Goal: Task Accomplishment & Management: Manage account settings

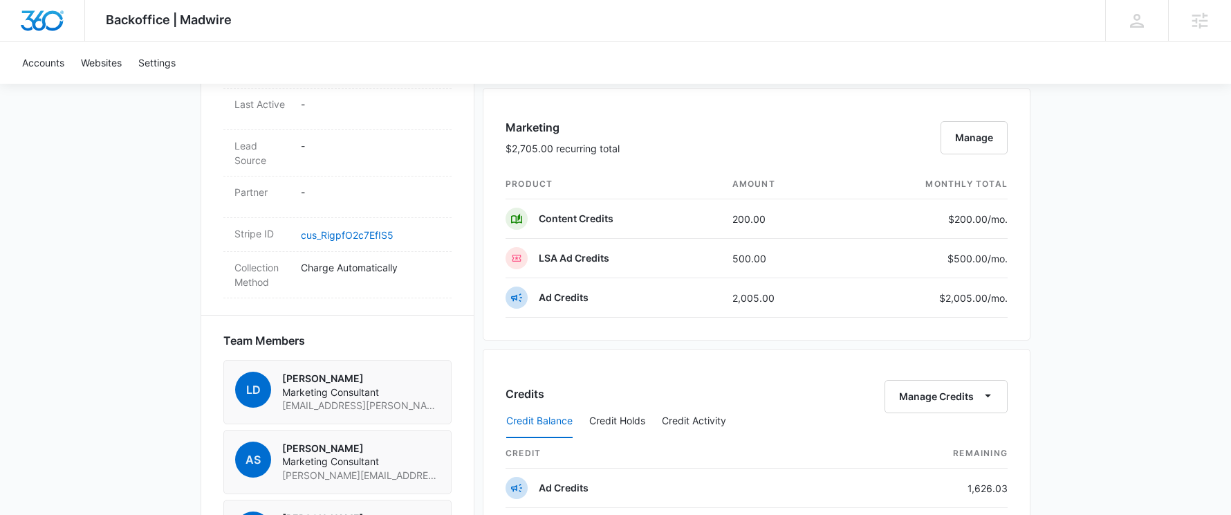
scroll to position [1083, 0]
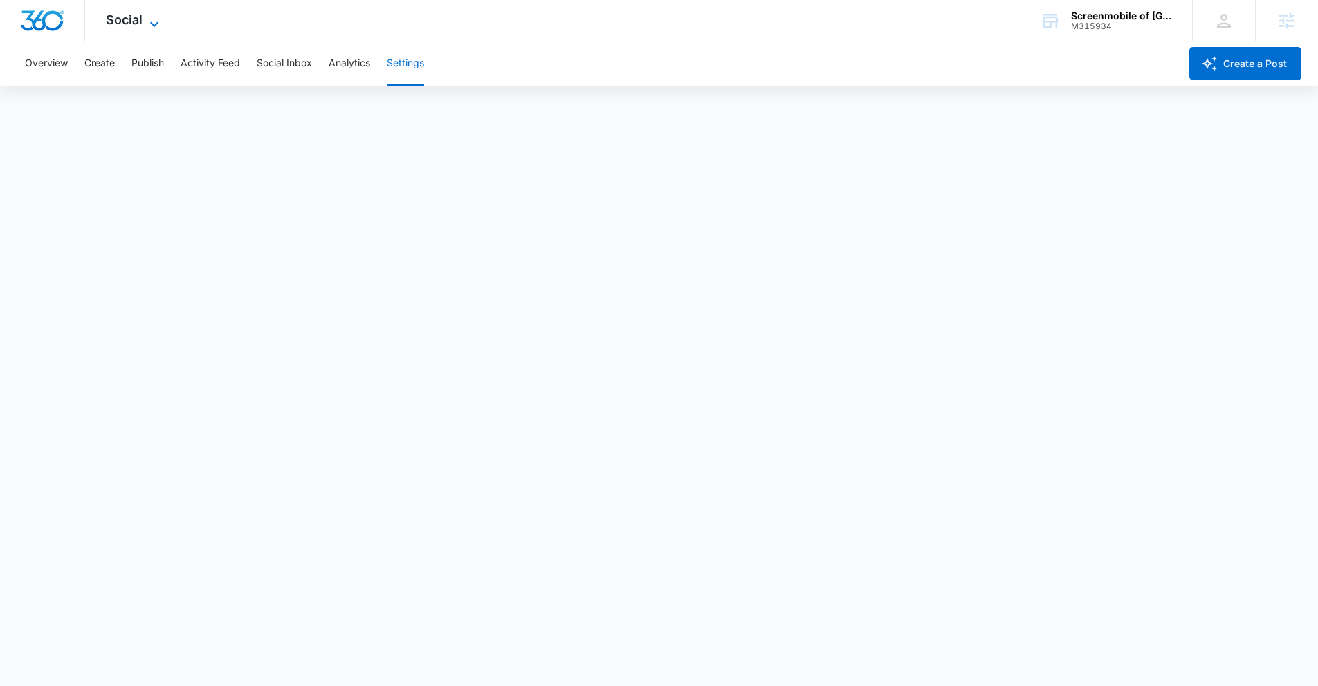
click at [136, 24] on span "Social" at bounding box center [124, 19] width 37 height 15
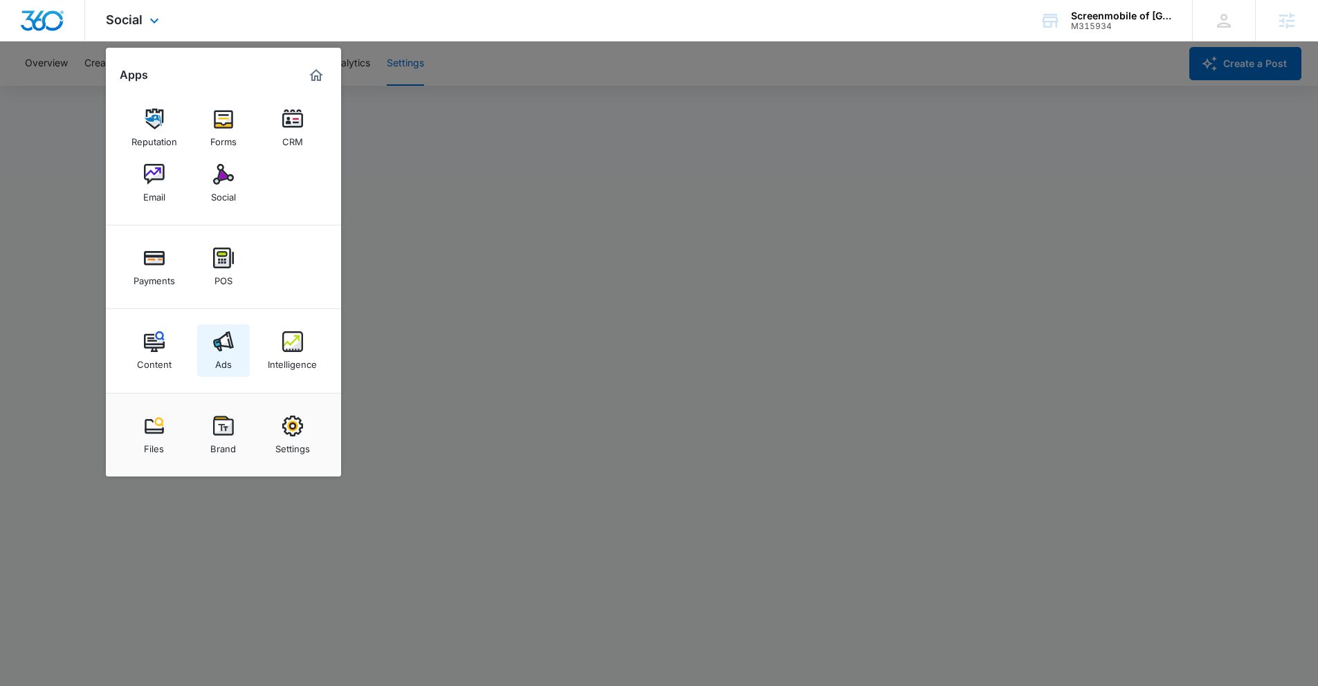
click at [232, 359] on link "Ads" at bounding box center [223, 350] width 53 height 53
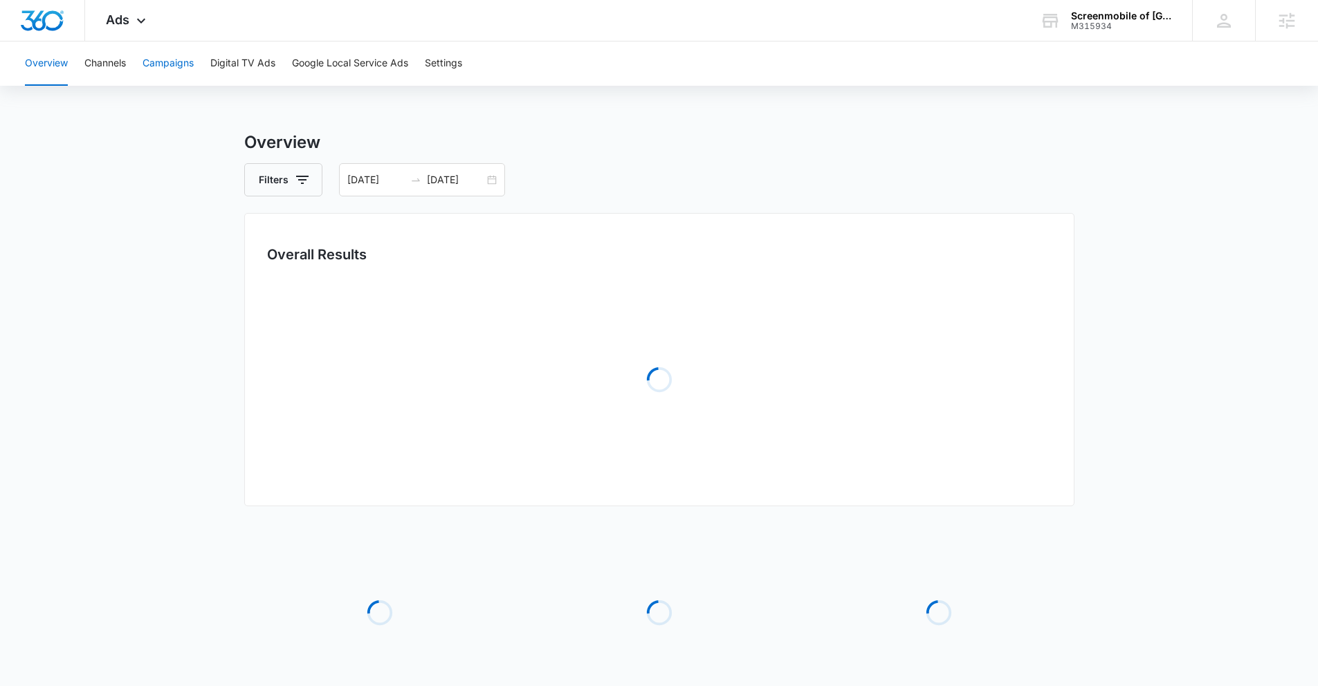
click at [171, 61] on button "Campaigns" at bounding box center [168, 64] width 51 height 44
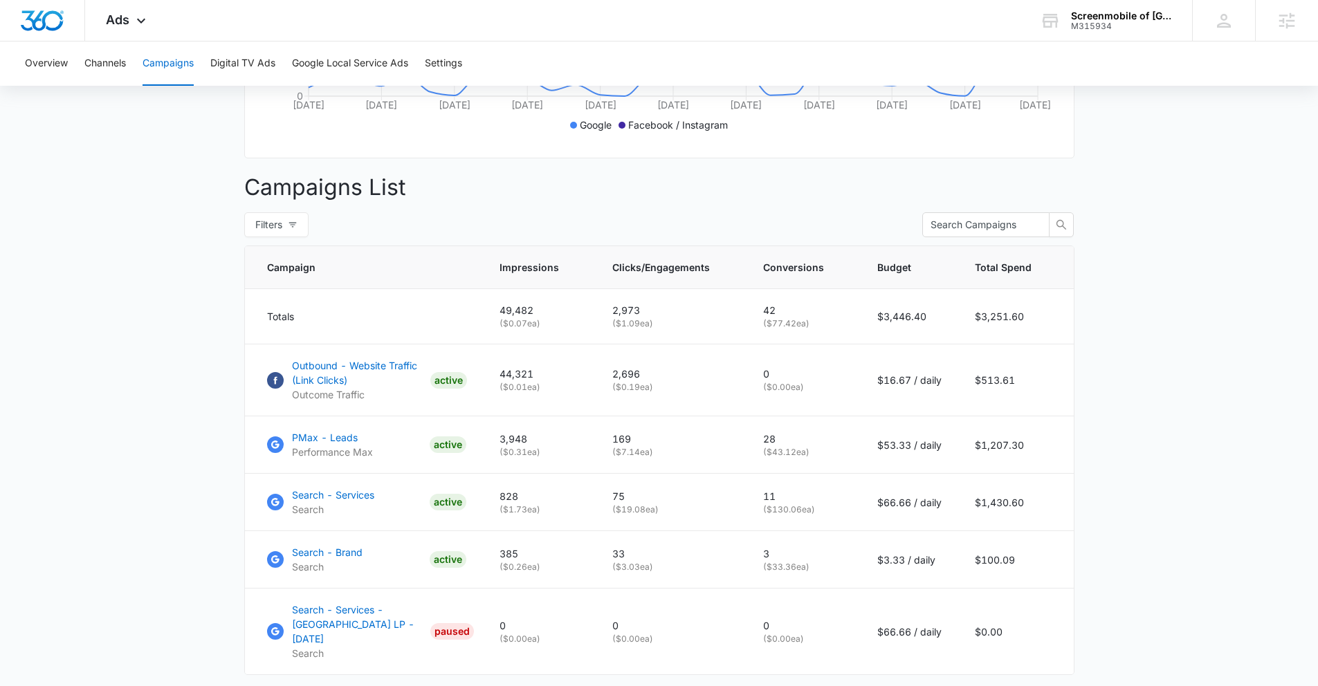
scroll to position [432, 0]
